Goal: Task Accomplishment & Management: Manage account settings

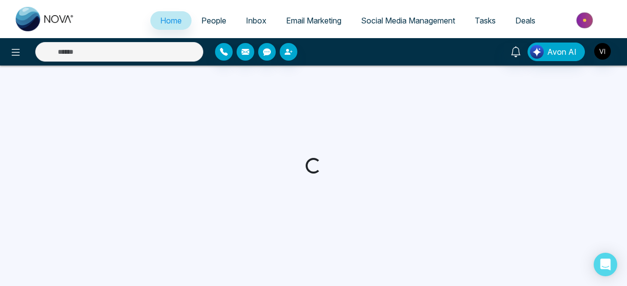
select select "*"
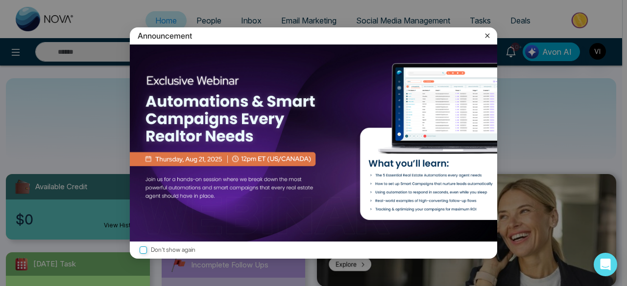
click at [488, 35] on icon at bounding box center [487, 36] width 10 height 10
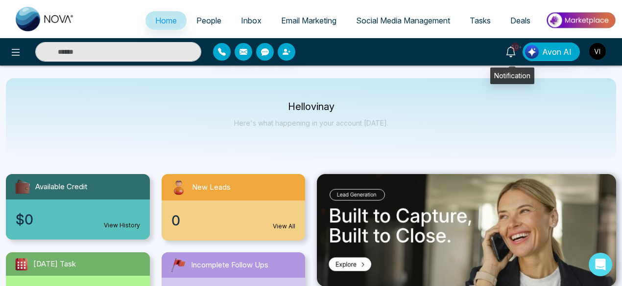
click at [511, 49] on icon at bounding box center [510, 52] width 11 height 11
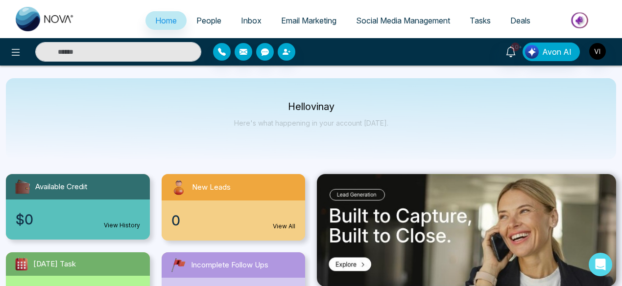
click at [262, 95] on div "Hello vinay Here's what happening in your account today." at bounding box center [311, 118] width 610 height 81
click at [512, 50] on icon at bounding box center [510, 52] width 11 height 11
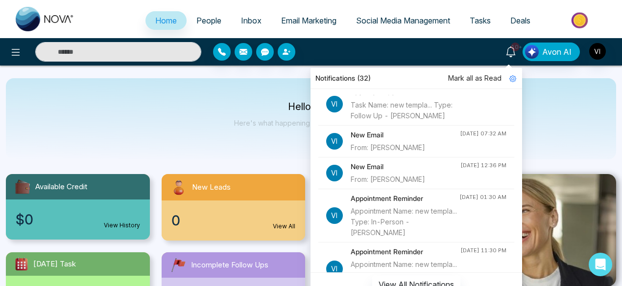
scroll to position [151, 0]
click at [601, 53] on img "button" at bounding box center [597, 51] width 17 height 17
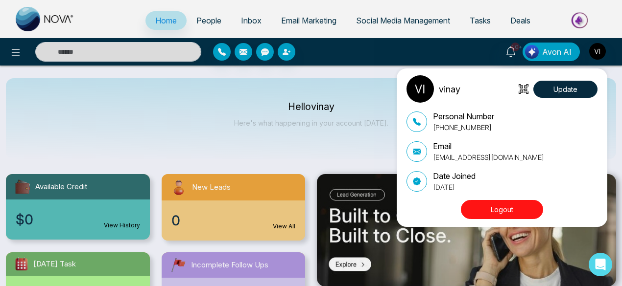
click at [497, 200] on div "vinay Update Personal Number +918076499282 Email vinay@mmnovatech.com Date Join…" at bounding box center [504, 147] width 196 height 145
click at [496, 207] on button "Logout" at bounding box center [502, 209] width 82 height 19
